Goal: Information Seeking & Learning: Learn about a topic

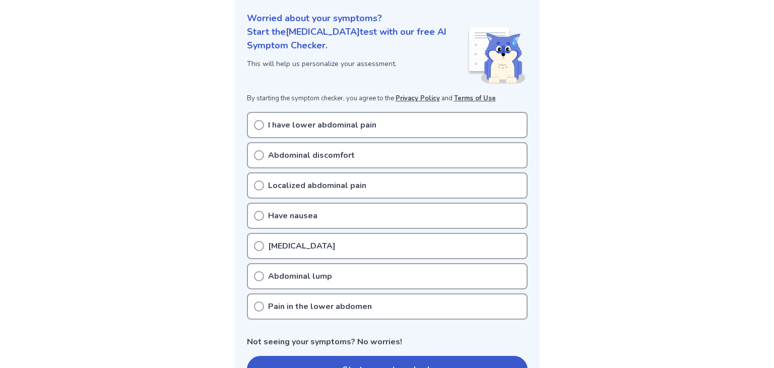
scroll to position [119, 0]
click at [325, 134] on div "I have lower abdominal pain" at bounding box center [387, 124] width 281 height 26
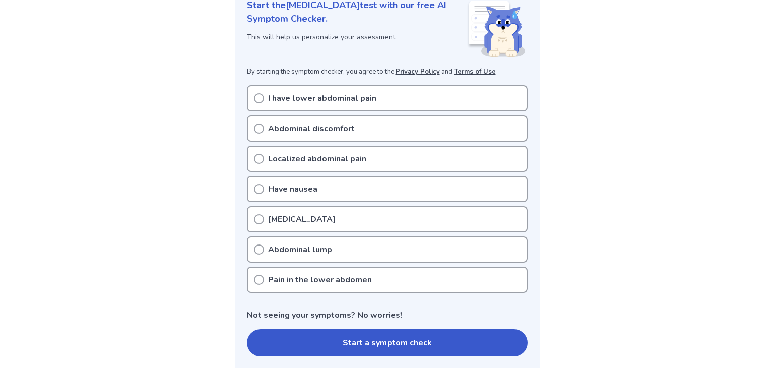
scroll to position [143, 0]
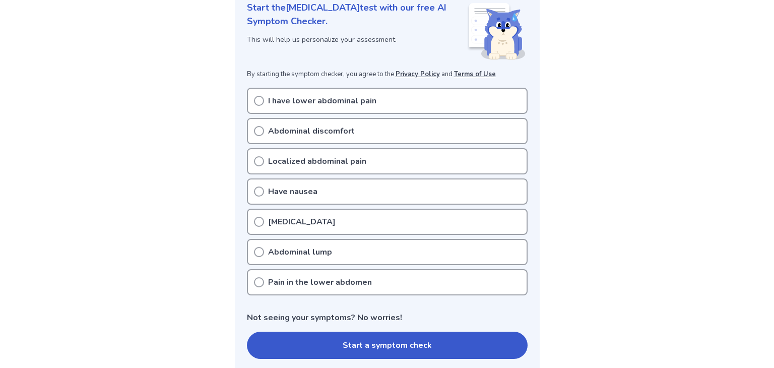
click at [254, 101] on icon at bounding box center [259, 101] width 10 height 10
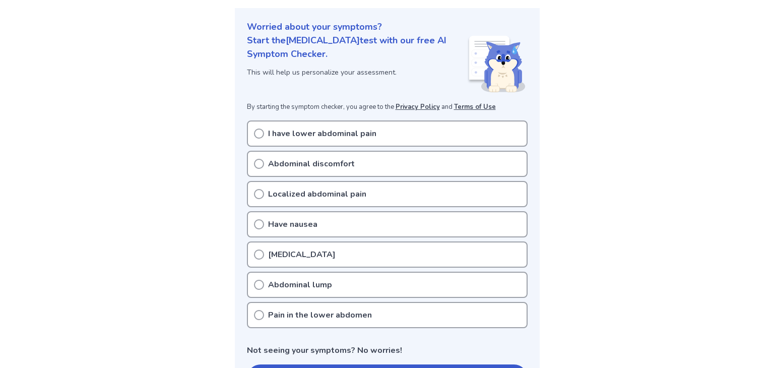
scroll to position [109, 0]
click at [280, 131] on p "I have lower abdominal pain" at bounding box center [322, 134] width 108 height 12
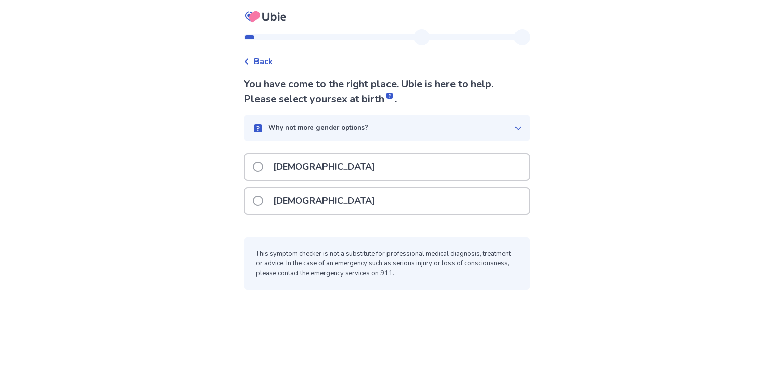
click at [323, 201] on div "Female" at bounding box center [387, 201] width 284 height 26
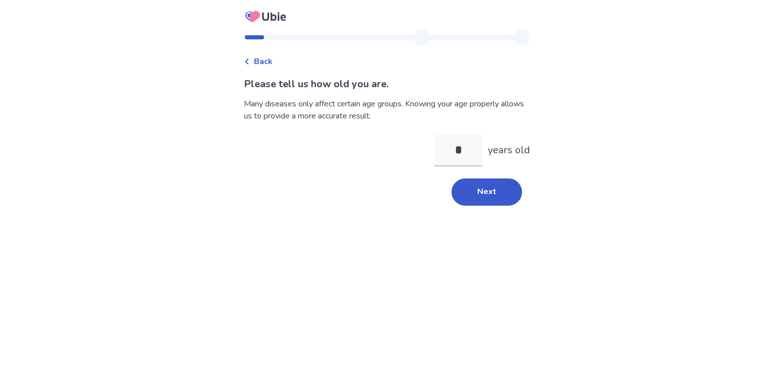
type input "**"
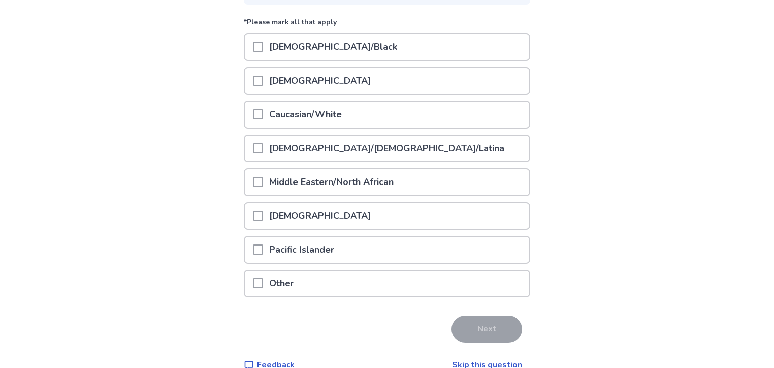
scroll to position [122, 0]
click at [315, 93] on div "Asian" at bounding box center [387, 83] width 286 height 34
click at [319, 112] on p "Caucasian/White" at bounding box center [305, 114] width 85 height 26
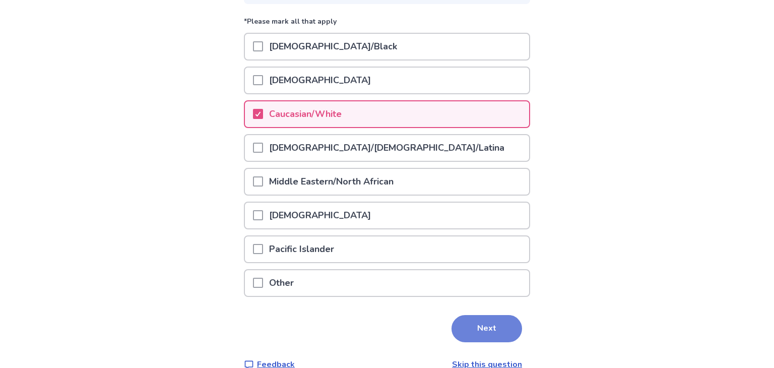
click at [462, 332] on button "Next" at bounding box center [486, 328] width 71 height 27
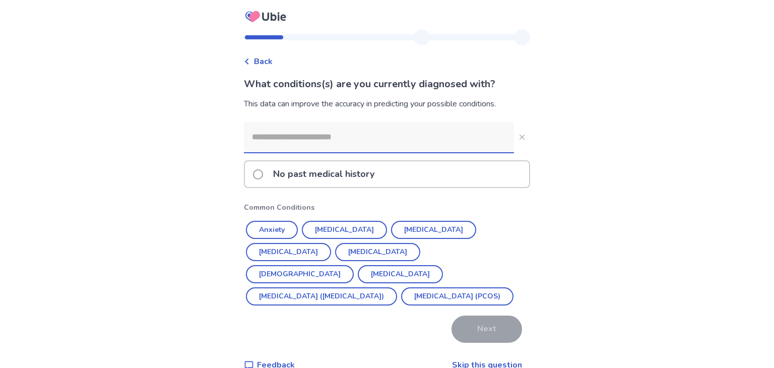
click at [450, 137] on input at bounding box center [379, 137] width 270 height 30
click at [335, 237] on button "Hypertension" at bounding box center [344, 230] width 85 height 18
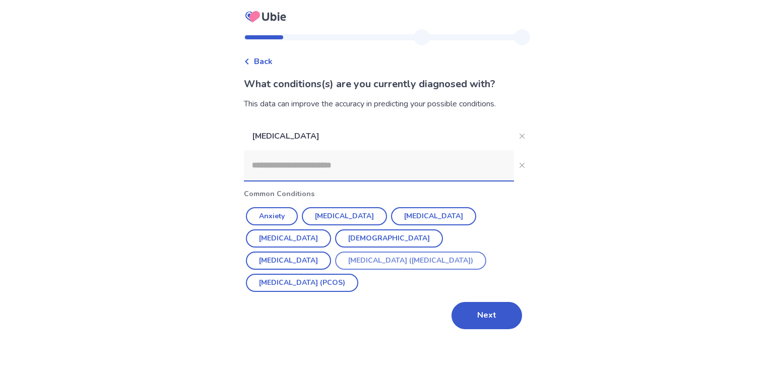
click at [400, 251] on button "Irritable Bowel Syndrome (IBS)" at bounding box center [410, 260] width 151 height 18
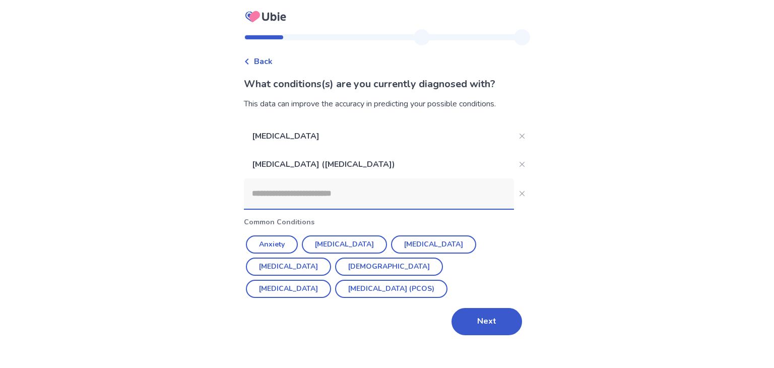
click at [350, 198] on input at bounding box center [379, 193] width 270 height 30
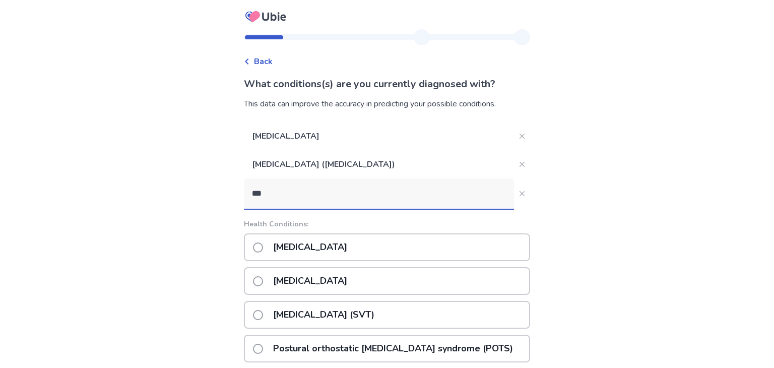
type input "***"
click at [261, 315] on span at bounding box center [258, 315] width 10 height 10
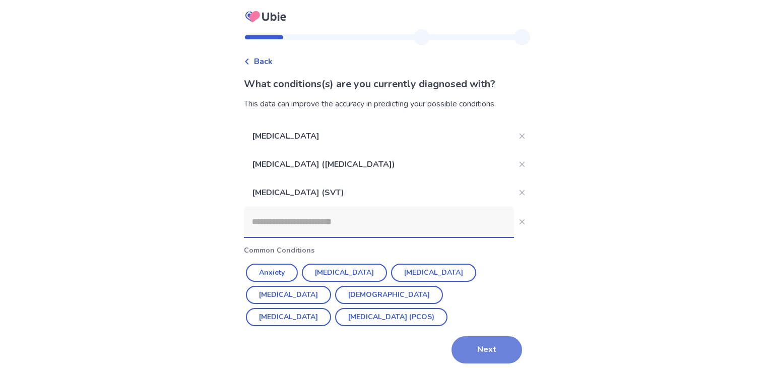
click at [475, 349] on button "Next" at bounding box center [486, 349] width 71 height 27
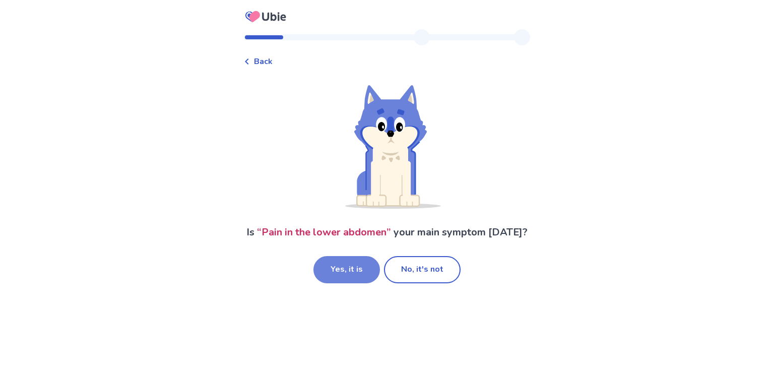
click at [343, 269] on button "Yes, it is" at bounding box center [346, 269] width 66 height 27
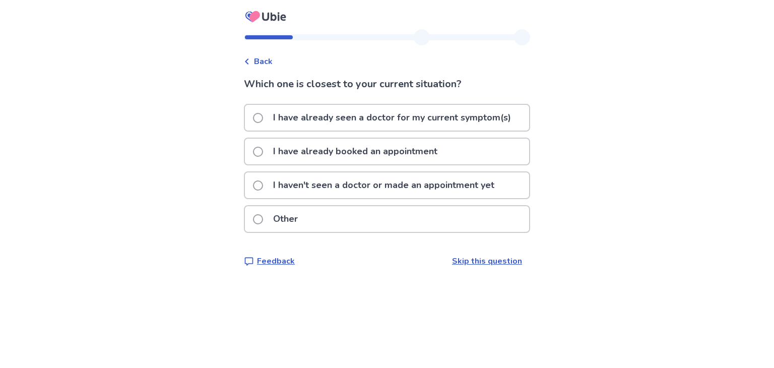
click at [279, 150] on p "I have already booked an appointment" at bounding box center [355, 152] width 176 height 26
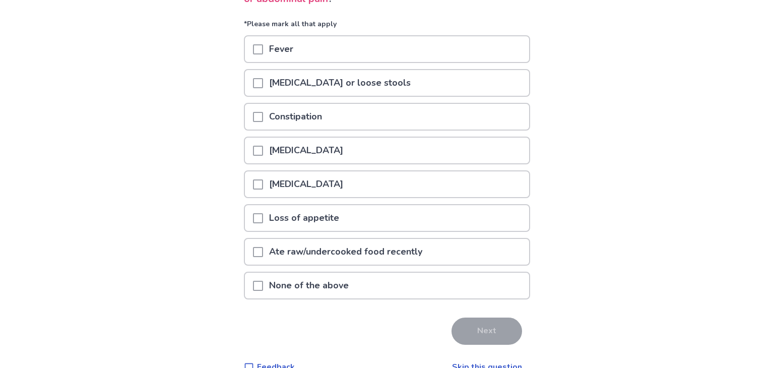
scroll to position [105, 0]
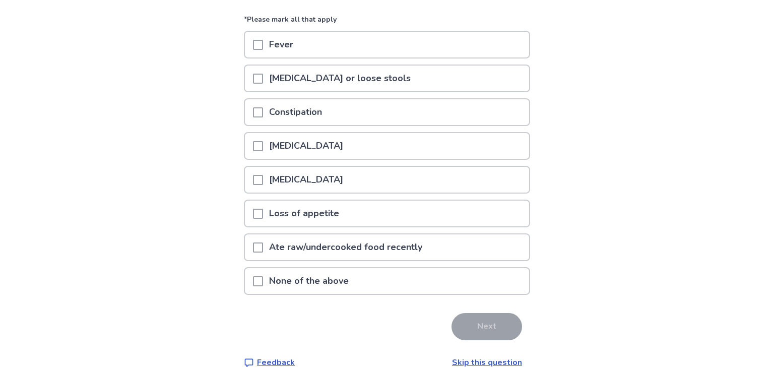
click at [261, 178] on span at bounding box center [258, 180] width 10 height 10
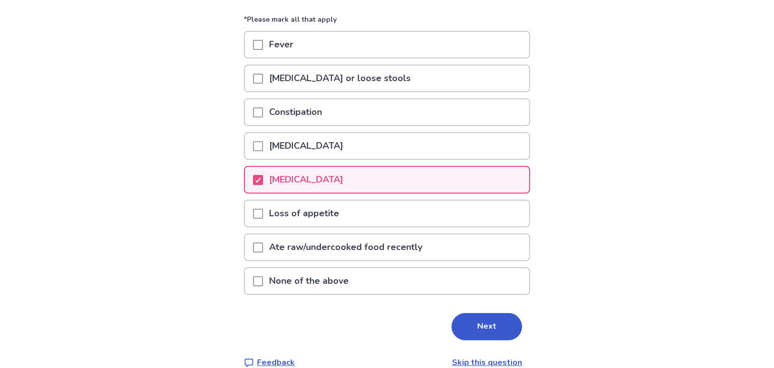
click at [260, 211] on span at bounding box center [258, 214] width 10 height 10
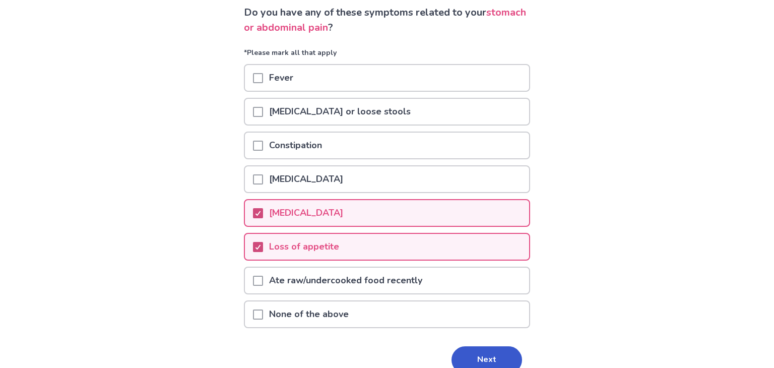
scroll to position [70, 0]
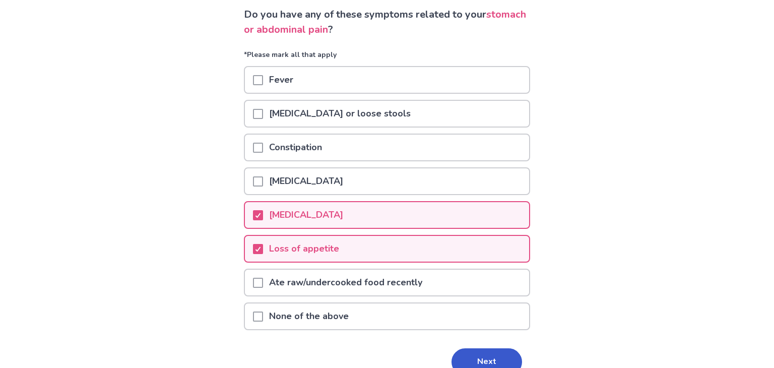
click at [261, 110] on span at bounding box center [258, 114] width 10 height 10
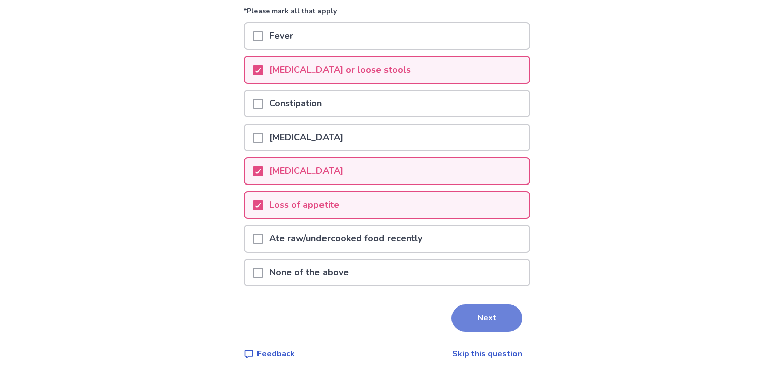
scroll to position [118, 0]
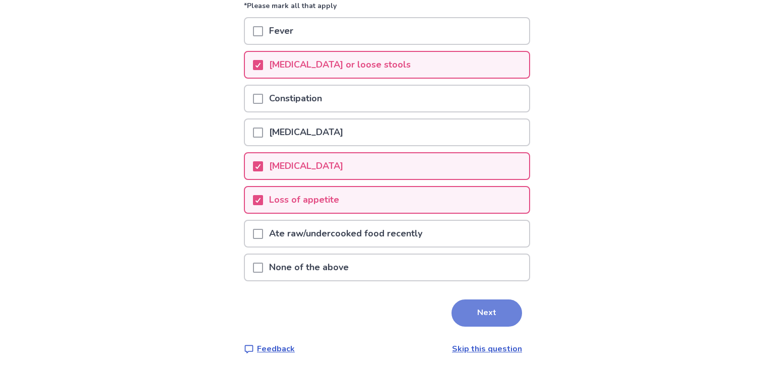
click at [479, 319] on button "Next" at bounding box center [486, 312] width 71 height 27
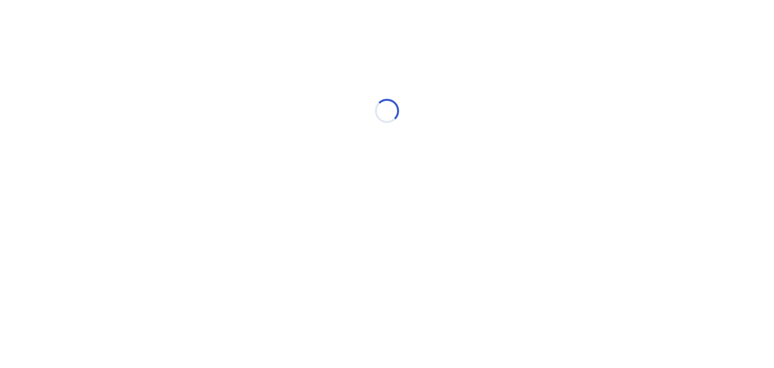
select select "*"
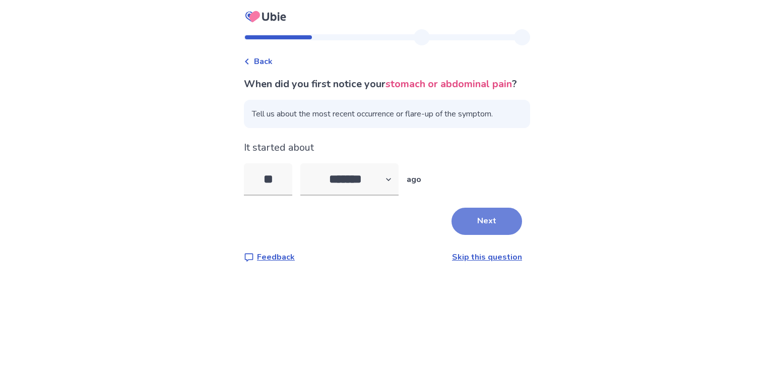
type input "**"
click at [477, 232] on button "Next" at bounding box center [486, 221] width 71 height 27
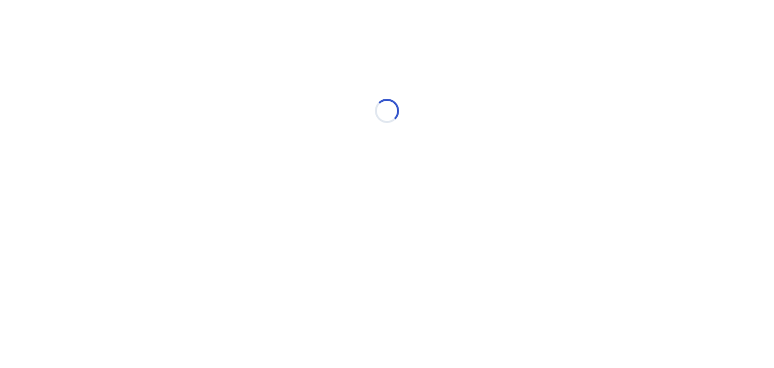
select select "*"
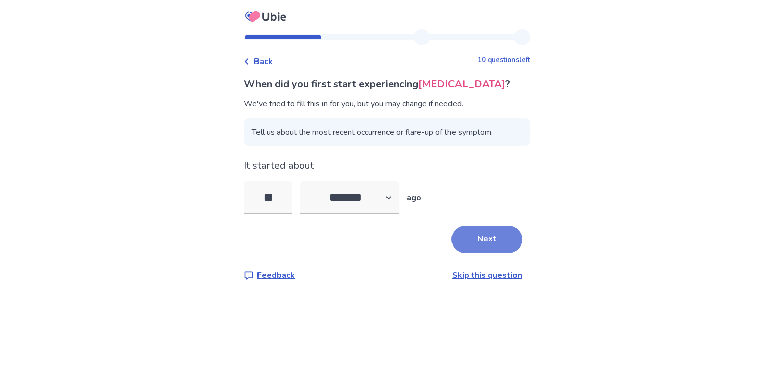
click at [474, 239] on button "Next" at bounding box center [486, 239] width 71 height 27
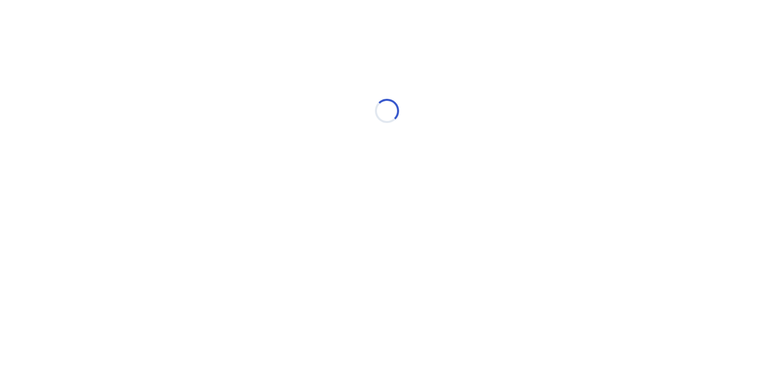
select select "*"
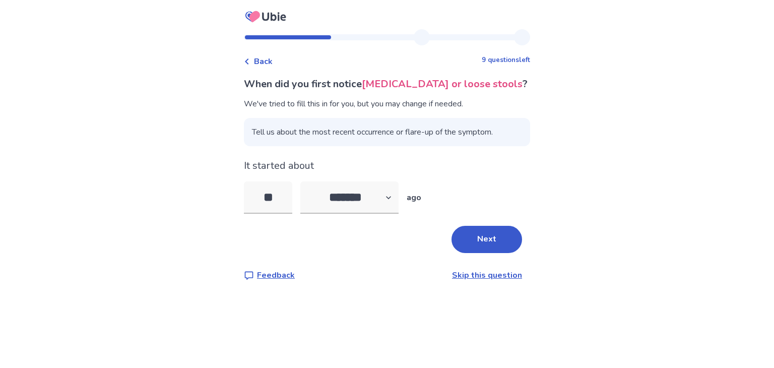
click at [474, 239] on button "Next" at bounding box center [486, 239] width 71 height 27
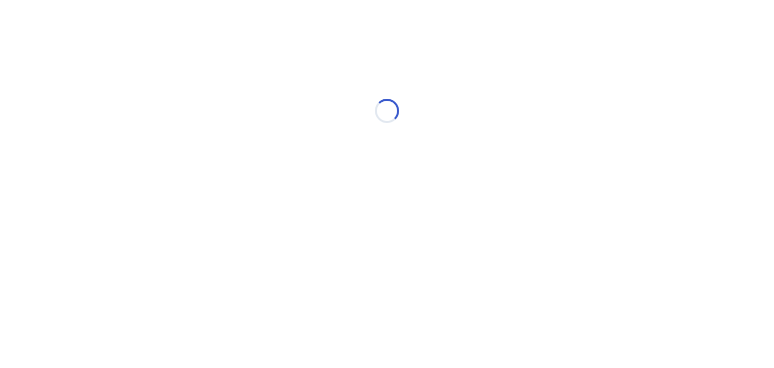
select select "*"
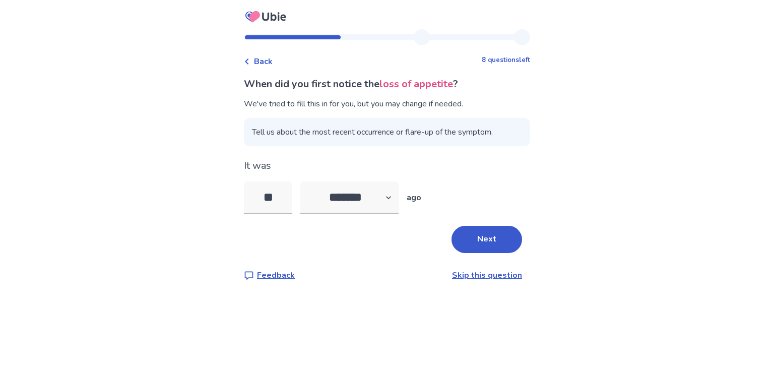
click at [474, 239] on button "Next" at bounding box center [486, 239] width 71 height 27
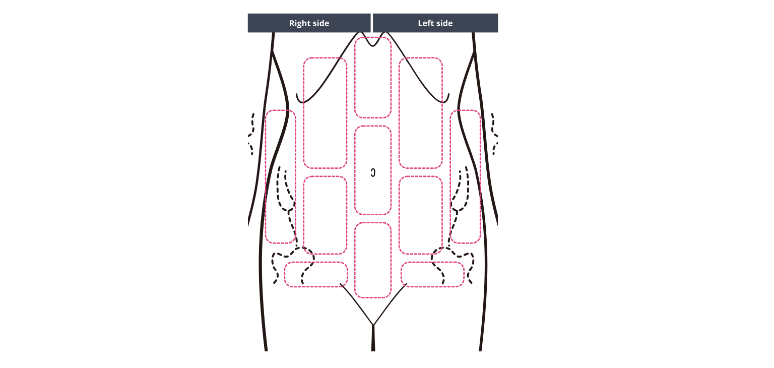
scroll to position [97, 0]
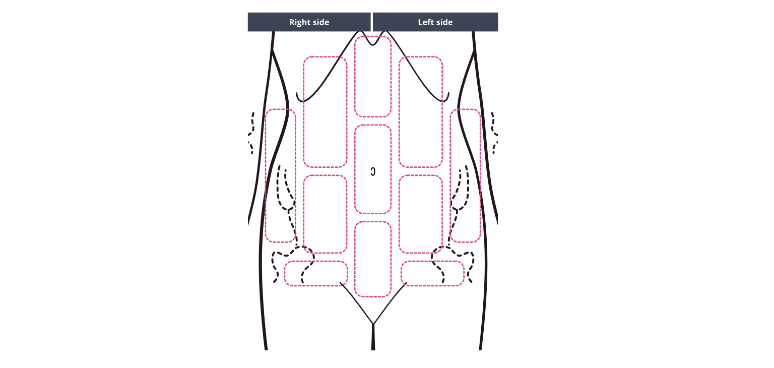
click at [428, 221] on img at bounding box center [372, 181] width 515 height 349
click at [341, 227] on img at bounding box center [372, 181] width 515 height 349
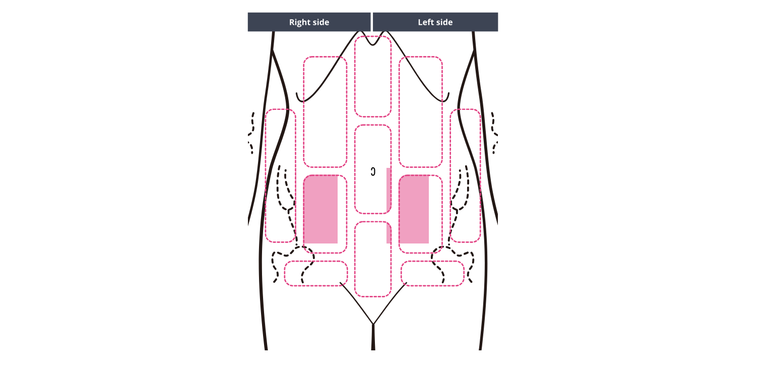
click at [292, 219] on img at bounding box center [372, 181] width 515 height 349
click at [465, 223] on img at bounding box center [372, 181] width 515 height 349
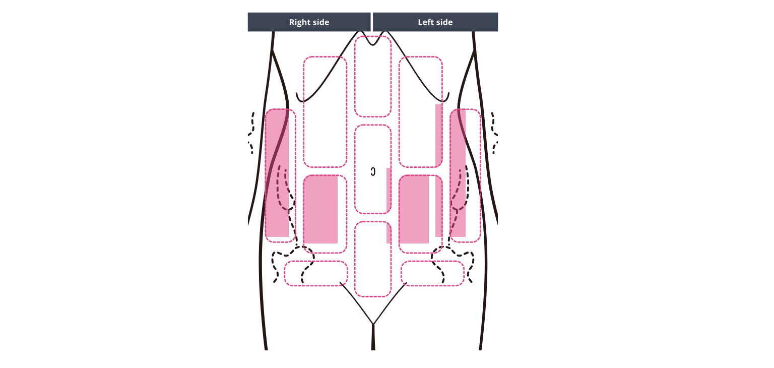
click at [445, 280] on img at bounding box center [372, 181] width 515 height 349
click at [311, 282] on img at bounding box center [372, 181] width 515 height 349
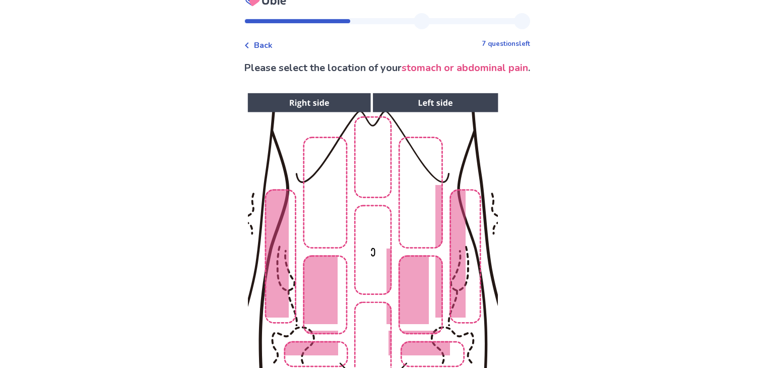
scroll to position [124, 0]
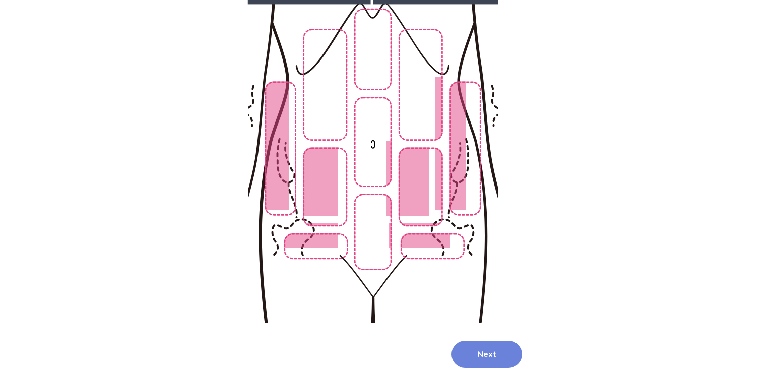
click at [485, 355] on button "Next" at bounding box center [486, 354] width 71 height 27
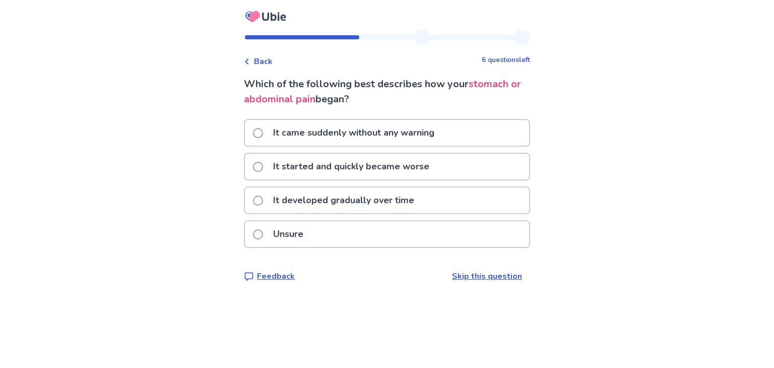
click at [411, 134] on p "It came suddenly without any warning" at bounding box center [353, 133] width 173 height 26
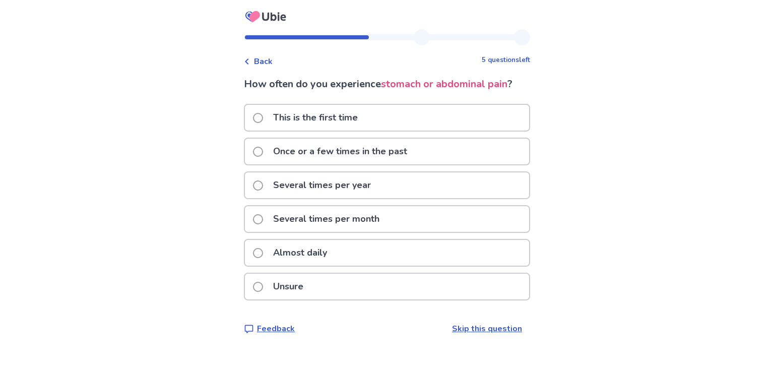
click at [340, 117] on p "This is the first time" at bounding box center [315, 118] width 97 height 26
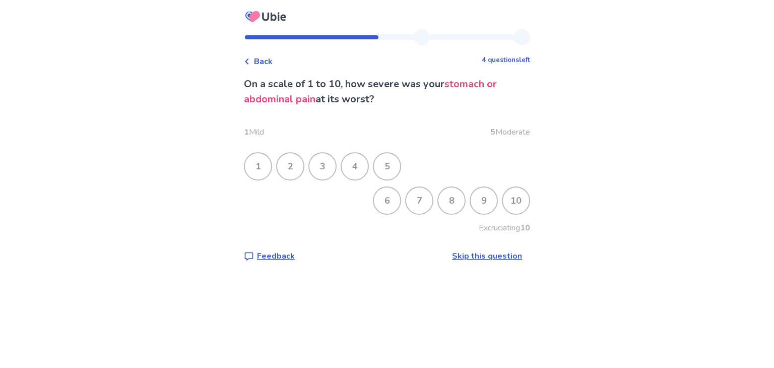
click at [523, 206] on div "6 7 8 9 10" at bounding box center [387, 200] width 286 height 28
click at [474, 201] on div "9" at bounding box center [484, 200] width 26 height 26
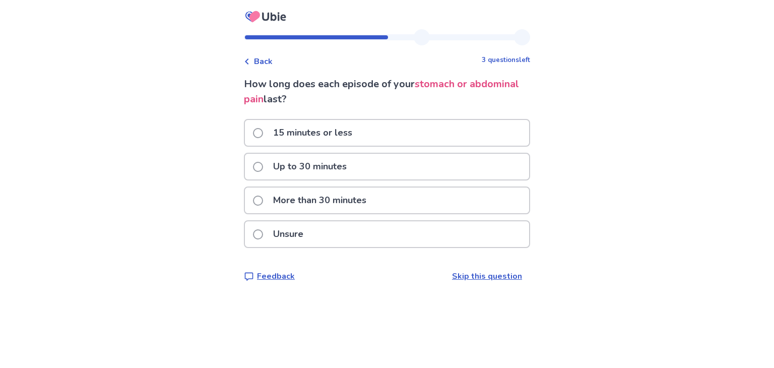
click at [357, 197] on p "More than 30 minutes" at bounding box center [319, 200] width 105 height 26
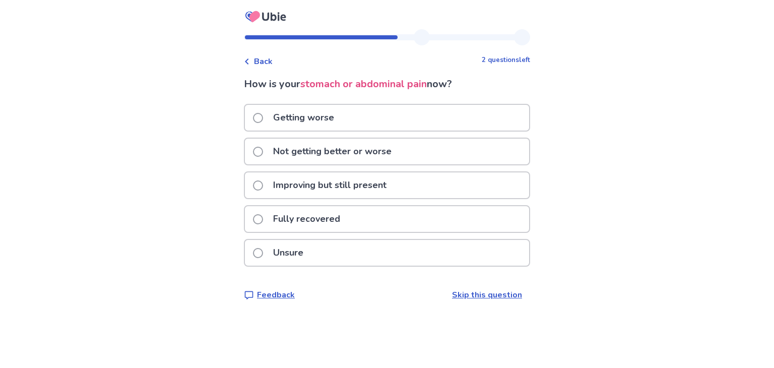
click at [320, 112] on p "Getting worse" at bounding box center [303, 118] width 73 height 26
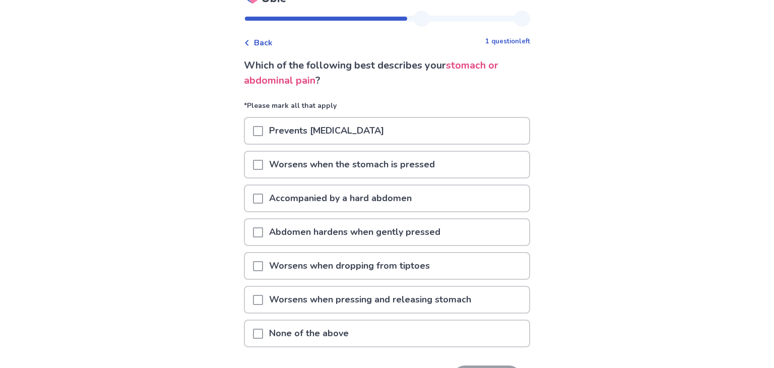
scroll to position [20, 0]
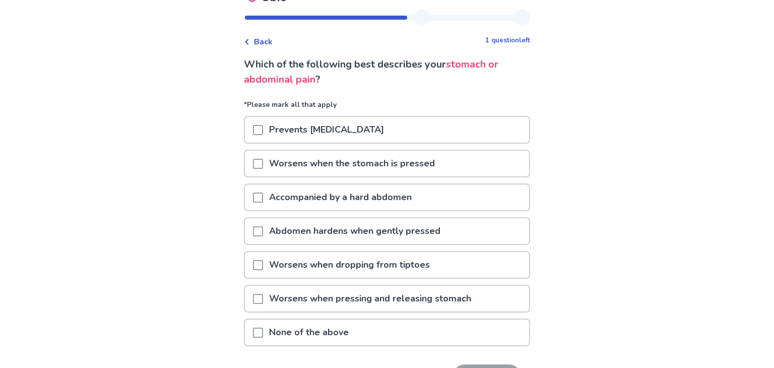
click at [263, 132] on span at bounding box center [258, 130] width 10 height 10
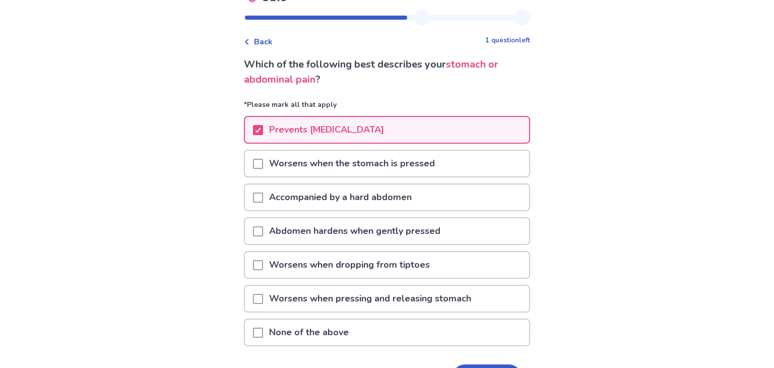
click at [261, 162] on span at bounding box center [258, 164] width 10 height 10
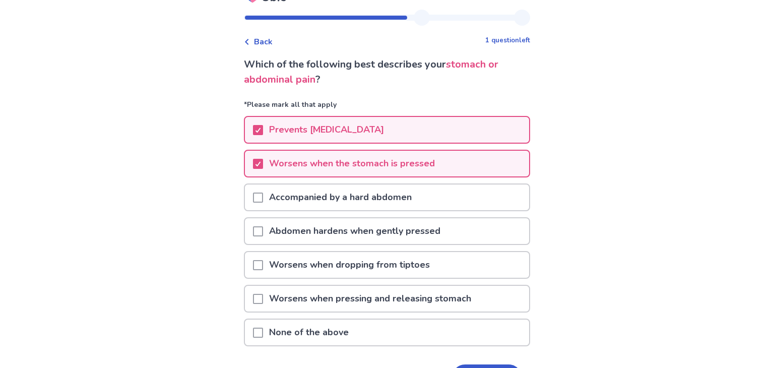
click at [261, 192] on span at bounding box center [258, 197] width 10 height 10
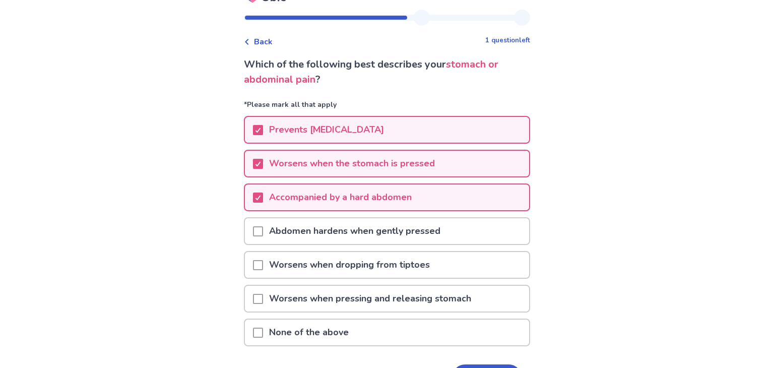
click at [262, 226] on span at bounding box center [258, 231] width 10 height 10
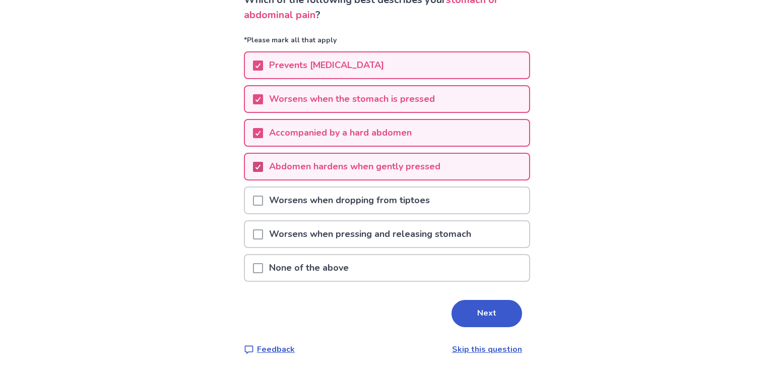
scroll to position [85, 0]
click at [262, 229] on span at bounding box center [258, 234] width 10 height 10
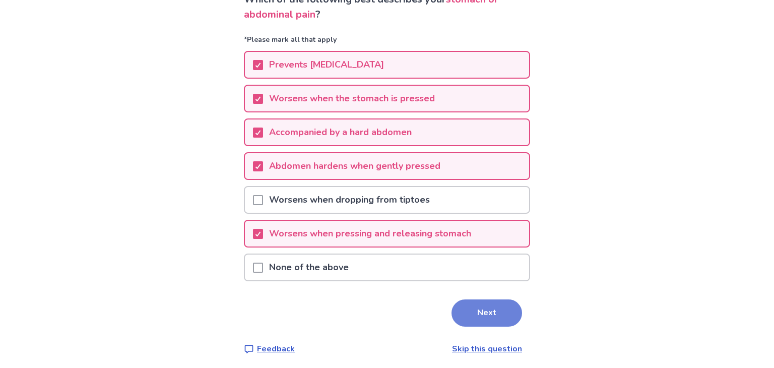
click at [468, 316] on button "Next" at bounding box center [486, 312] width 71 height 27
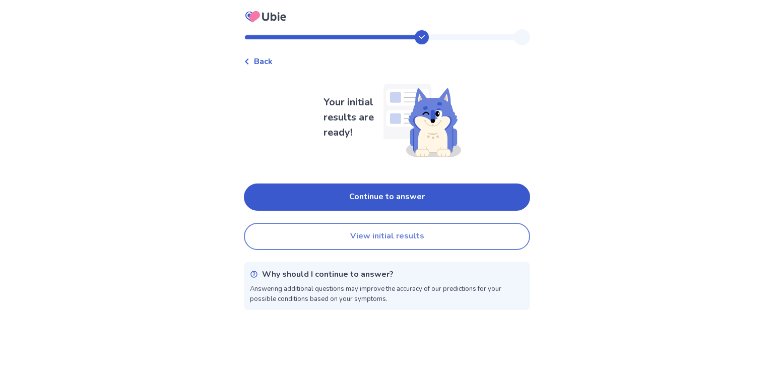
click at [393, 243] on button "View initial results" at bounding box center [387, 236] width 286 height 27
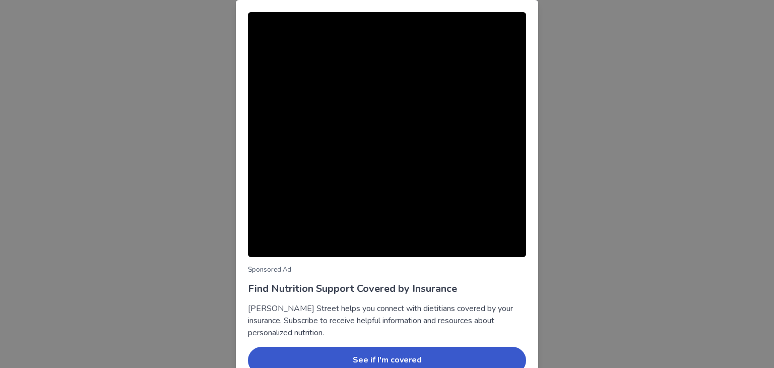
scroll to position [51, 0]
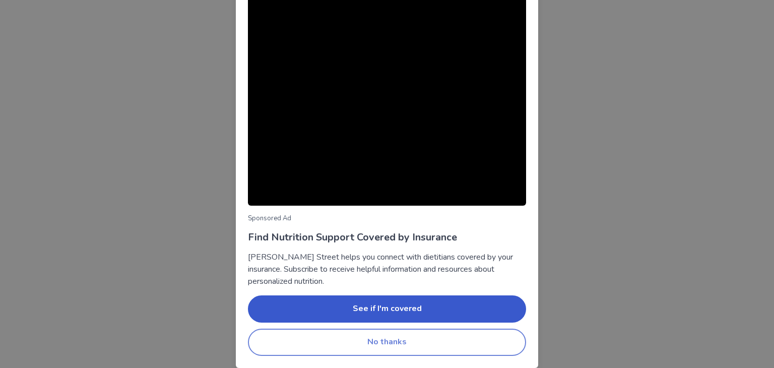
click at [402, 343] on button "No thanks" at bounding box center [387, 341] width 278 height 27
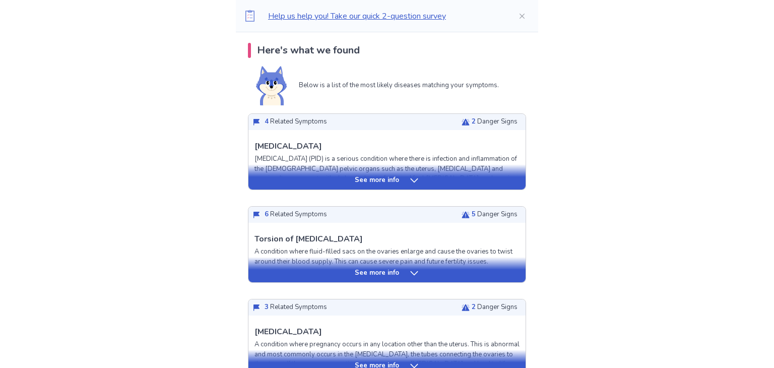
scroll to position [224, 0]
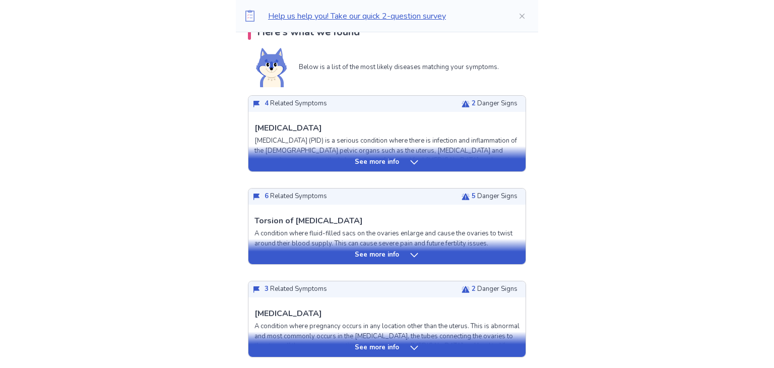
click at [394, 250] on p "See more info" at bounding box center [377, 255] width 44 height 10
